Goal: Find contact information: Find contact information

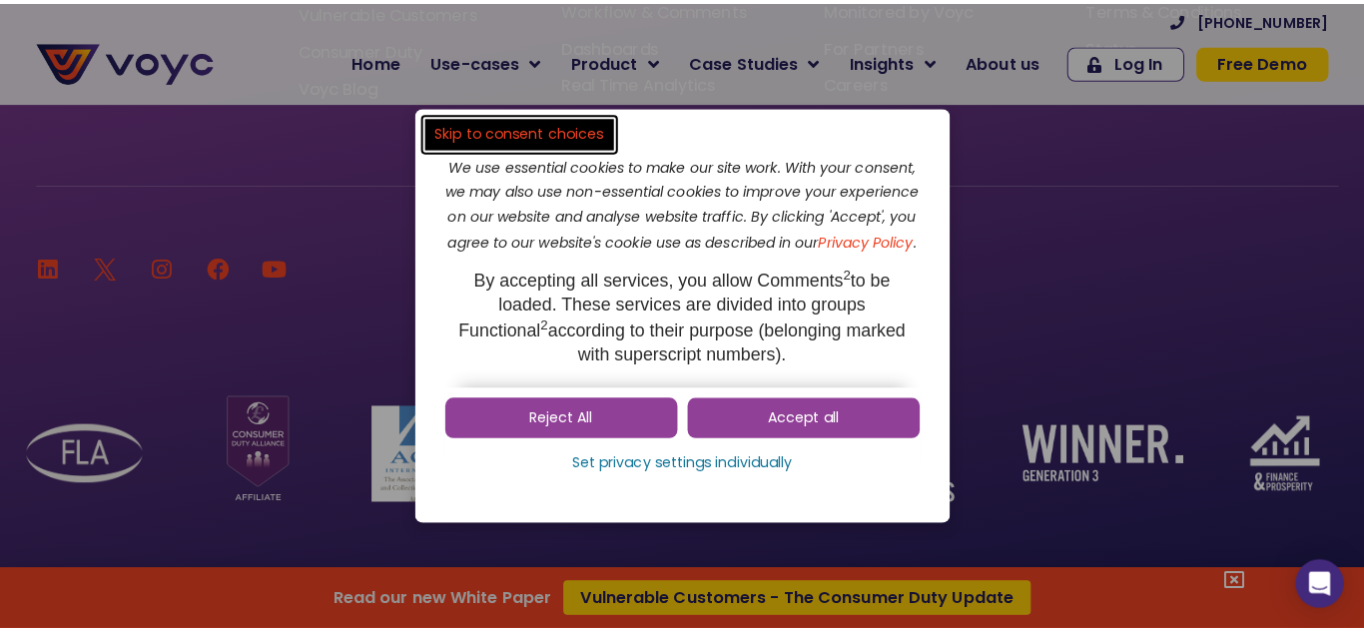
scroll to position [13367, 0]
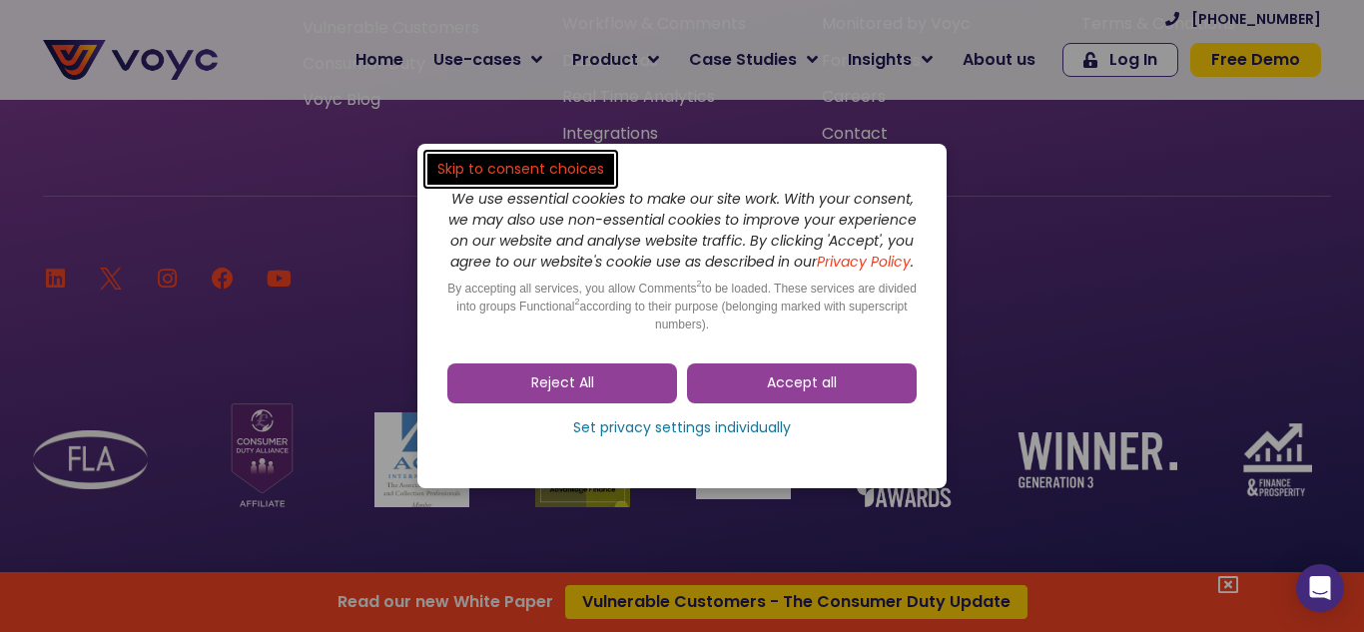
click at [1233, 579] on dialog "Skip to consent choices We use essential cookies to make our site work. With yo…" at bounding box center [682, 316] width 1364 height 632
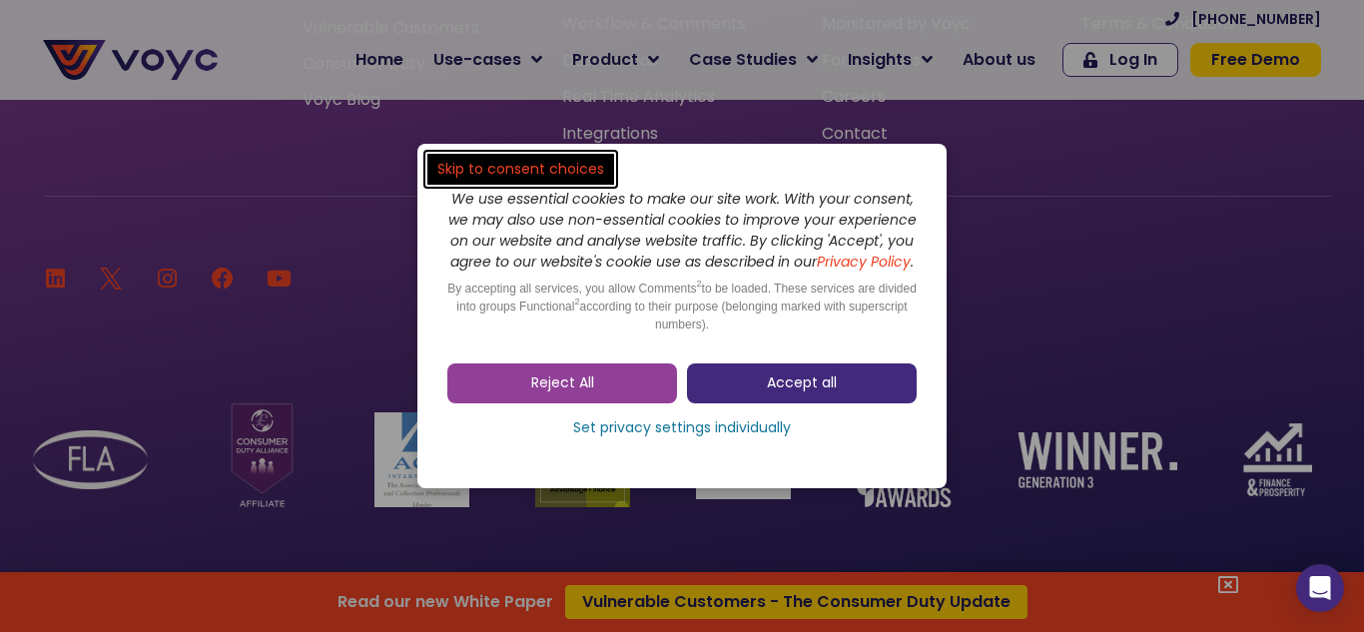
click at [811, 392] on span "Accept all" at bounding box center [802, 383] width 70 height 20
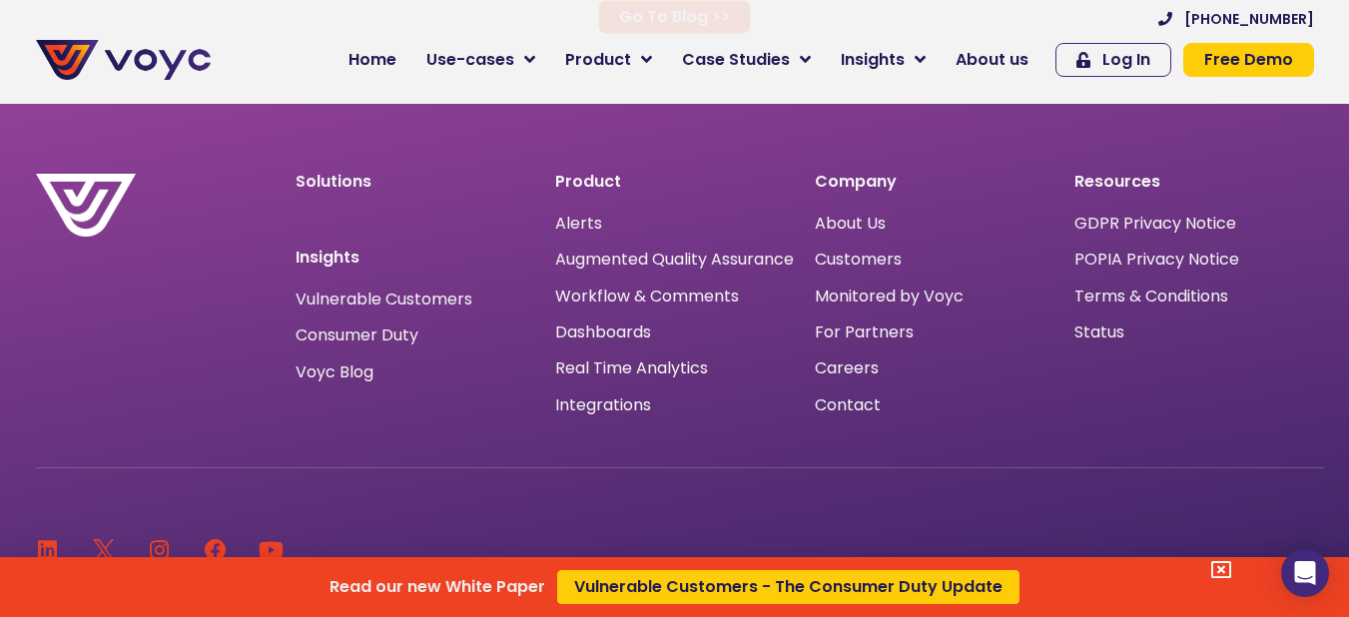
scroll to position [13065, 0]
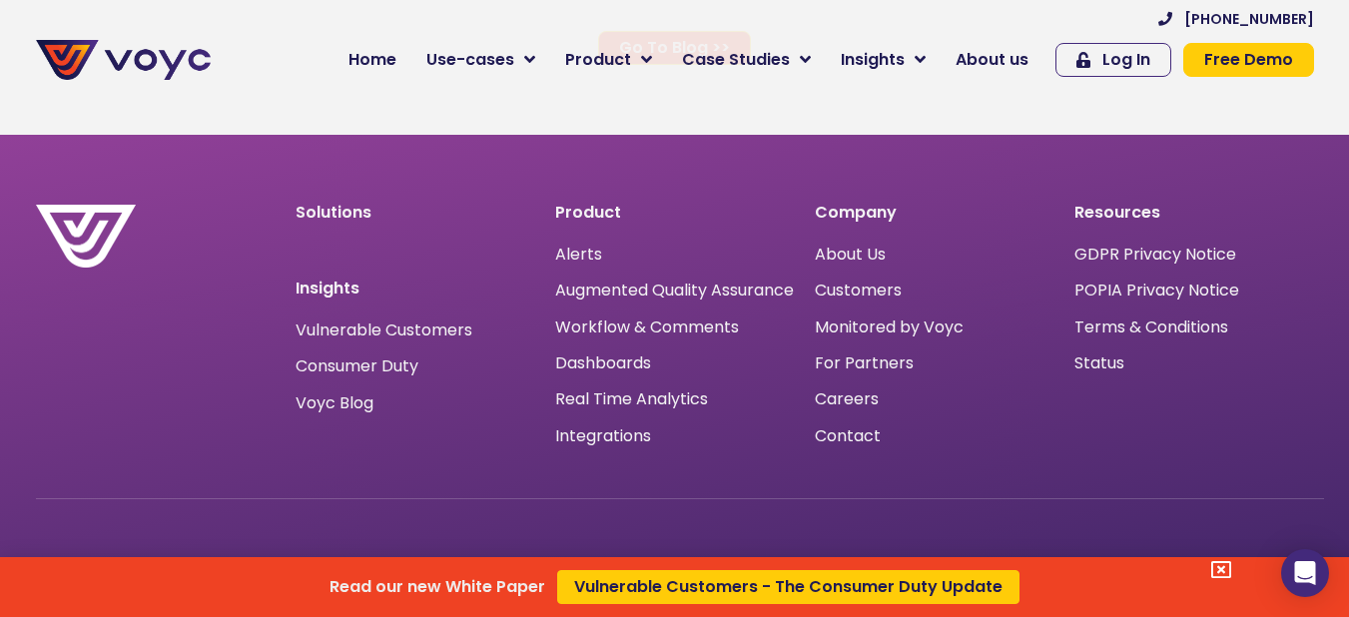
click at [841, 411] on div "Read our new White Paper Vulnerable Customers - The Consumer Duty Update" at bounding box center [674, 308] width 1349 height 617
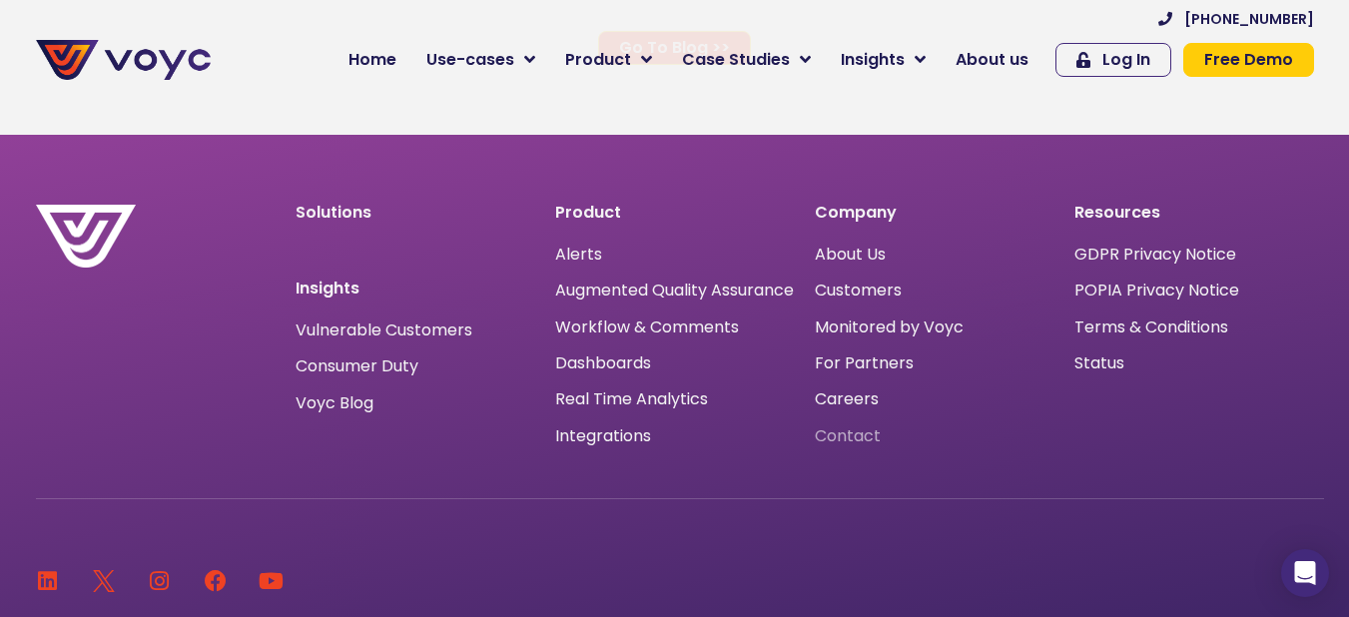
click at [841, 436] on span "Contact" at bounding box center [848, 436] width 66 height 0
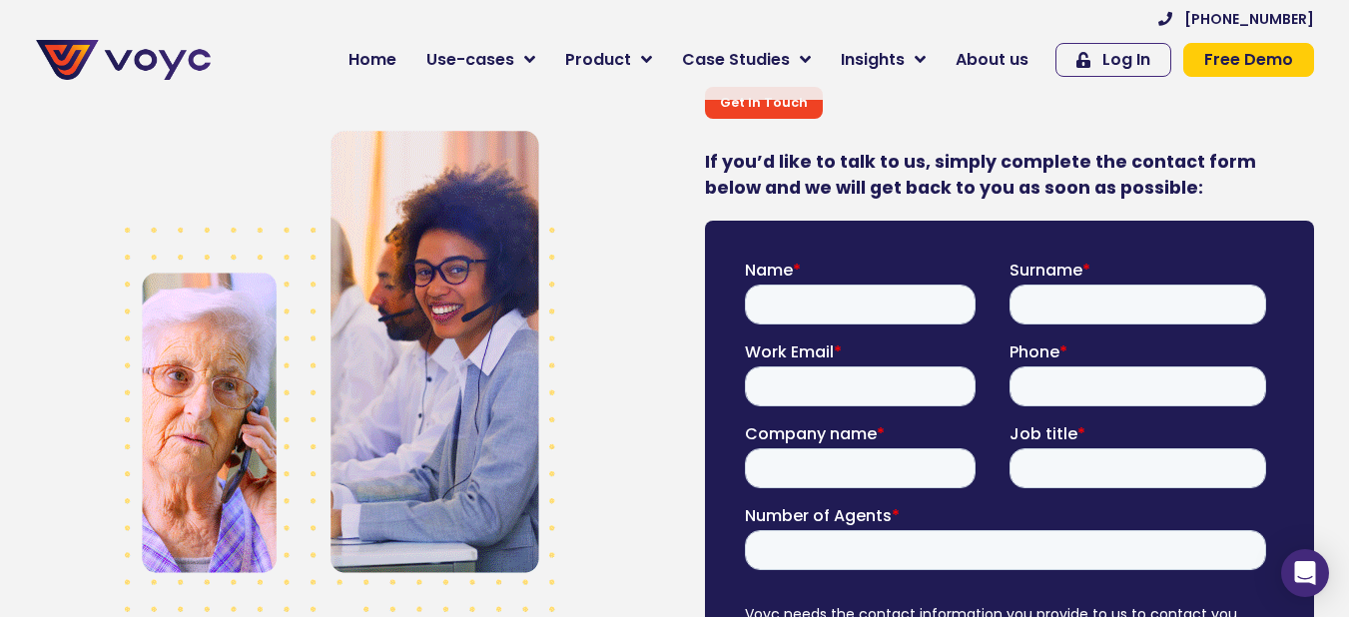
scroll to position [799, 0]
